Goal: Complete application form

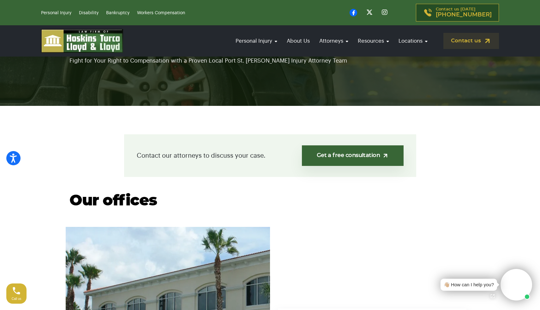
scroll to position [95, 0]
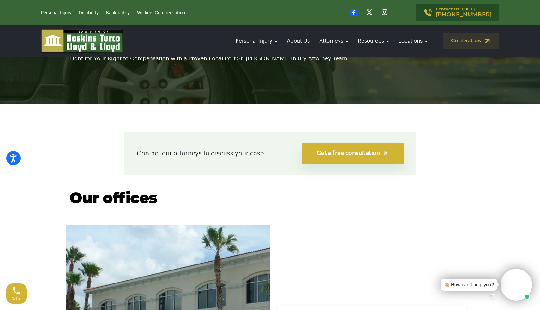
click at [347, 157] on link "Get a free consultation" at bounding box center [352, 153] width 101 height 21
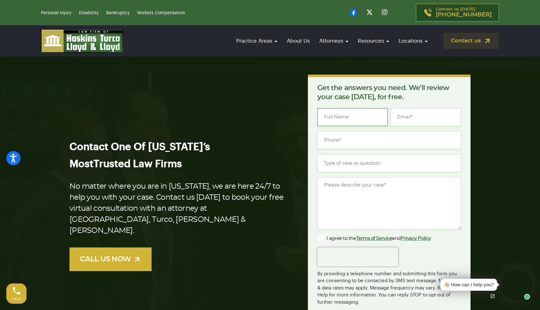
click at [350, 122] on input "Name *" at bounding box center [352, 117] width 70 height 18
type input "[PERSON_NAME]"
type input "[PERSON_NAME][EMAIL_ADDRESS][DOMAIN_NAME]"
type input "[PHONE_NUMBER]"
click at [348, 162] on input "Type of case or question *" at bounding box center [389, 163] width 144 height 18
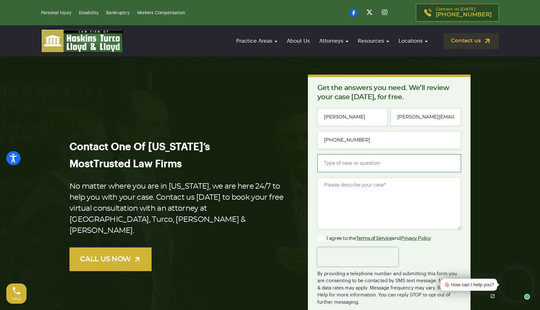
type input "D"
type input "c"
type input "Filing Chapter 11"
click at [369, 201] on textarea "Message *" at bounding box center [389, 203] width 144 height 52
type textarea "Business chapter 11"
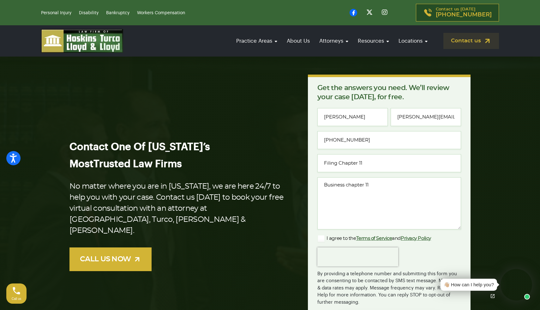
click at [336, 237] on label "I agree to the Terms of Service and Privacy Policy" at bounding box center [374, 239] width 114 height 8
click at [0, 0] on input "I agree to the Terms of Service and Privacy Policy" at bounding box center [0, 0] width 0 height 0
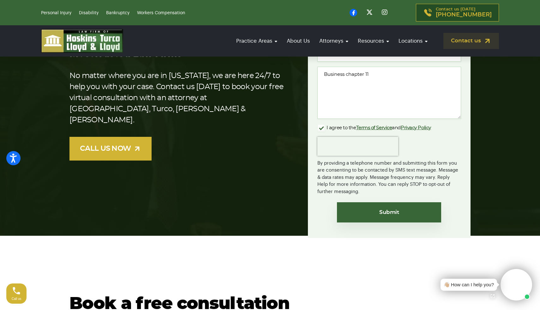
scroll to position [116, 0]
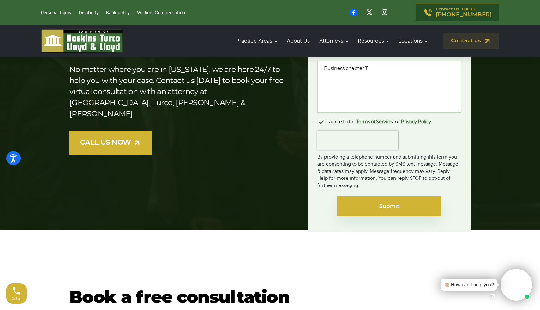
click at [383, 211] on input "Submit" at bounding box center [389, 206] width 104 height 20
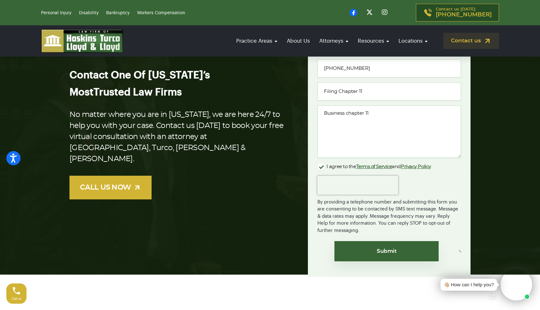
scroll to position [60, 0]
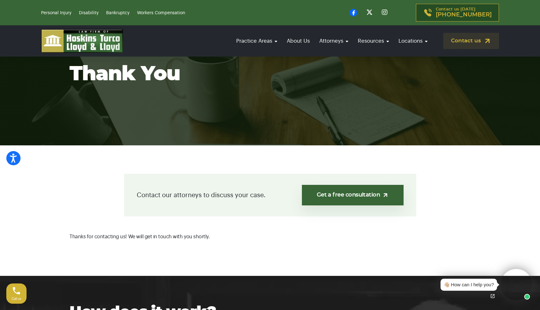
scroll to position [66, 0]
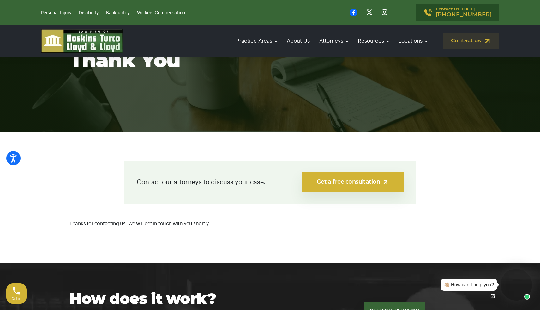
click at [335, 182] on link "Get a free consultation" at bounding box center [352, 182] width 101 height 21
